Goal: Communication & Community: Answer question/provide support

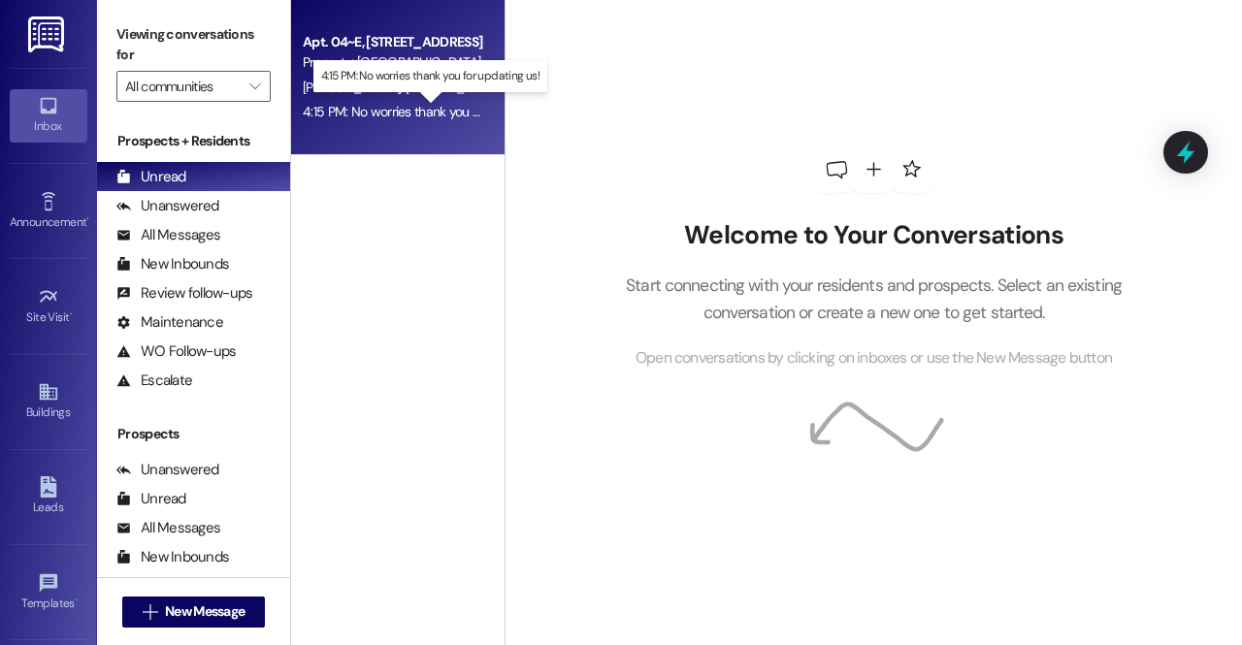
click at [374, 108] on div "4:15 PM: No worries thank you for updating us! 4:15 PM: No worries thank you fo…" at bounding box center [432, 111] width 259 height 17
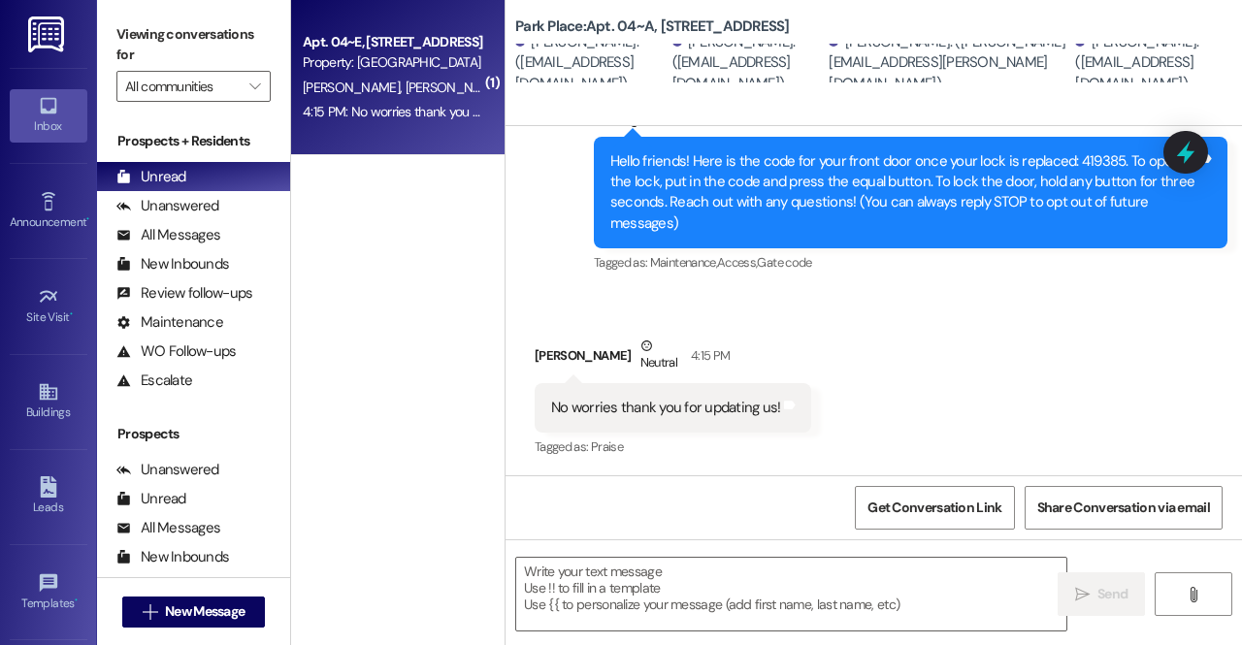
scroll to position [374, 0]
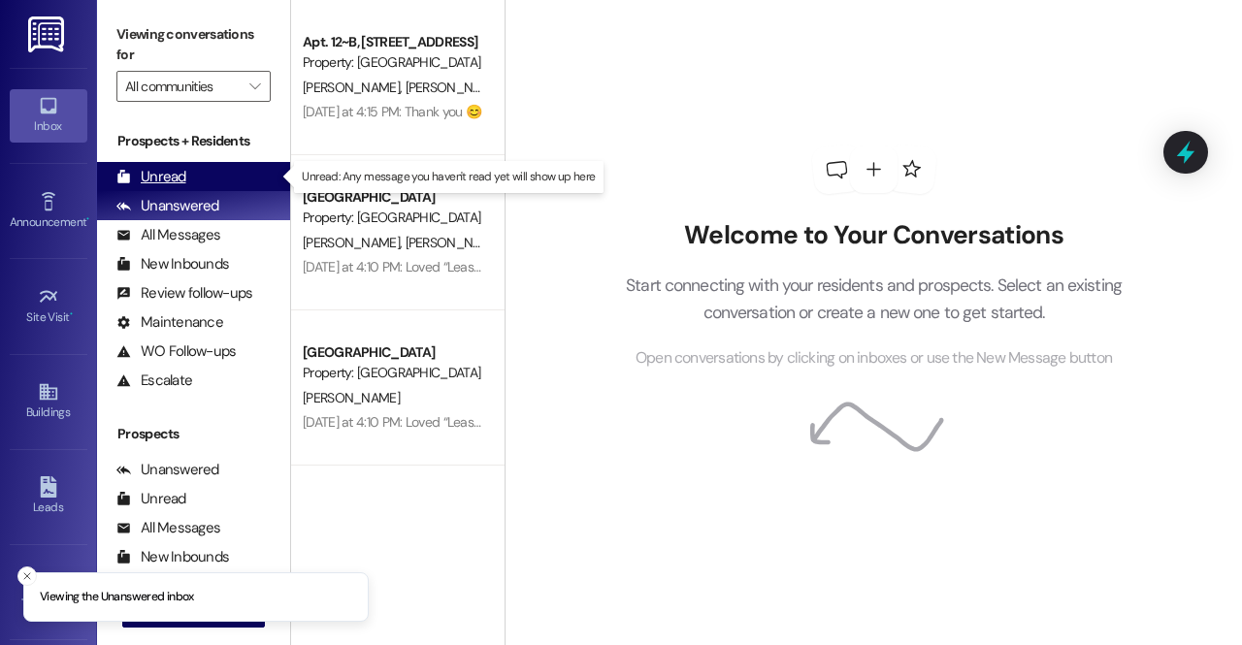
click at [178, 168] on div "Unread" at bounding box center [151, 177] width 70 height 20
